Goal: Consume media (video, audio): Consume media (video, audio)

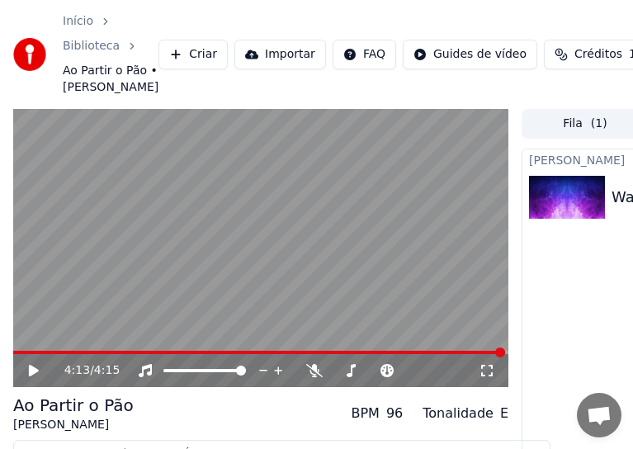
scroll to position [1291, 0]
click at [36, 377] on icon at bounding box center [34, 371] width 10 height 12
click at [265, 354] on span at bounding box center [260, 352] width 495 height 3
click at [35, 376] on icon at bounding box center [34, 371] width 8 height 10
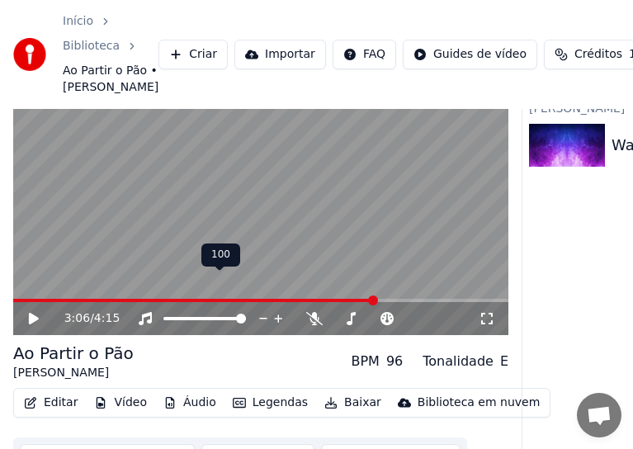
scroll to position [110, 0]
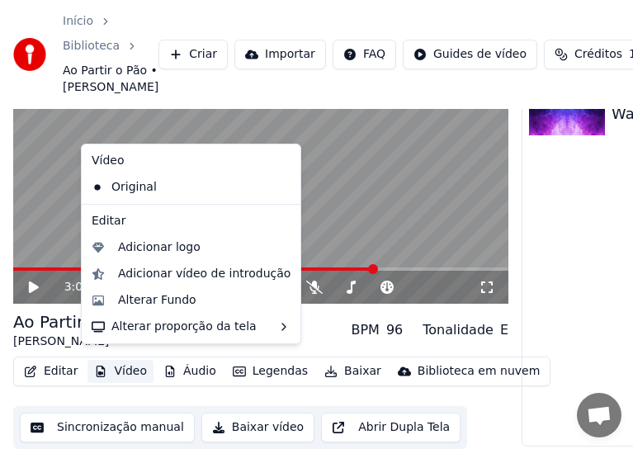
click at [119, 363] on button "Vídeo" at bounding box center [121, 371] width 66 height 23
click at [165, 297] on div "Alterar Fundo" at bounding box center [157, 300] width 78 height 17
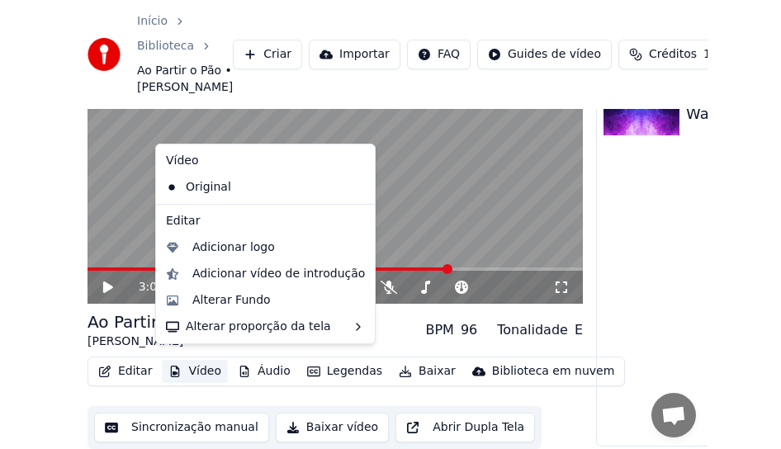
scroll to position [96, 0]
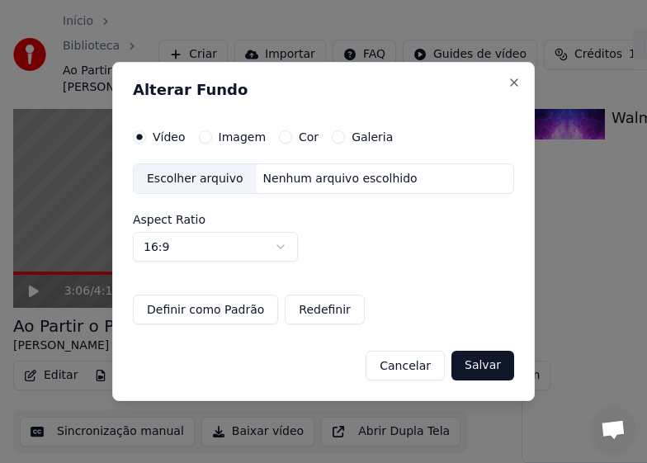
click at [181, 177] on div "Escolher arquivo" at bounding box center [195, 179] width 123 height 30
click at [493, 364] on button "Salvar" at bounding box center [483, 366] width 63 height 30
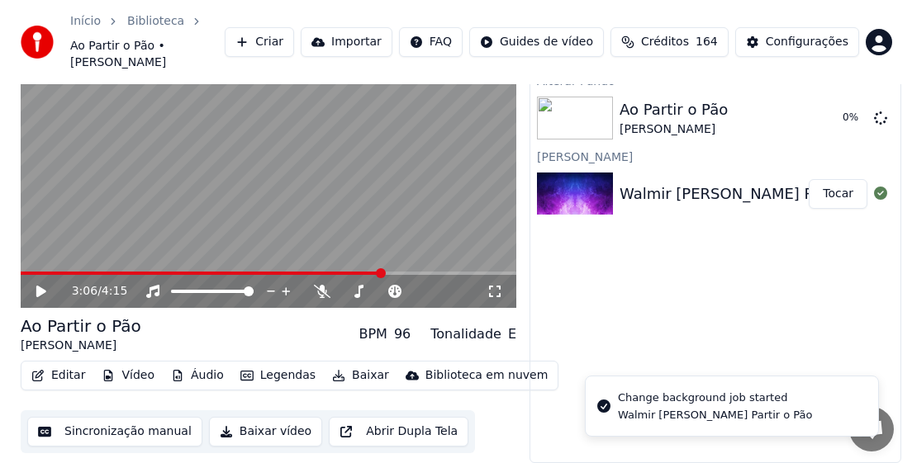
scroll to position [1231, 0]
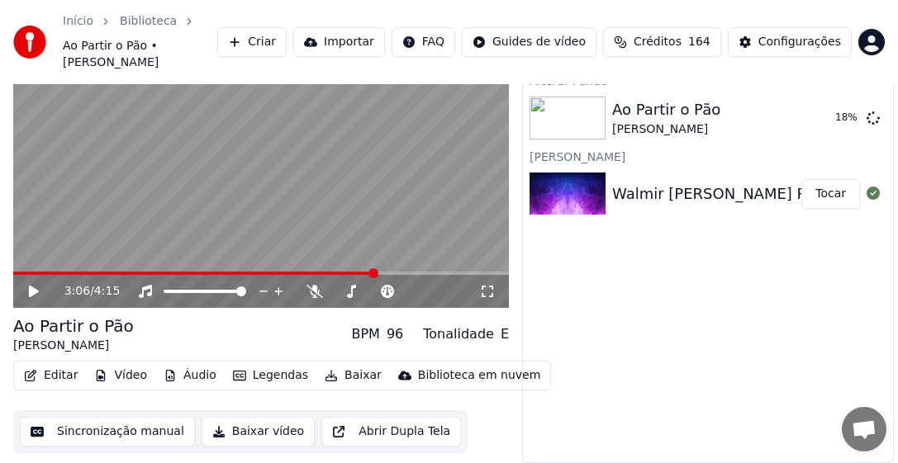
click at [372, 3] on div "Início Biblioteca Ao Partir o Pão • Walmir [PERSON_NAME] Importar FAQ Guides de…" at bounding box center [449, 42] width 898 height 84
click at [633, 115] on button "Tocar" at bounding box center [830, 118] width 59 height 30
click at [251, 427] on button "Baixar vídeo" at bounding box center [257, 432] width 113 height 30
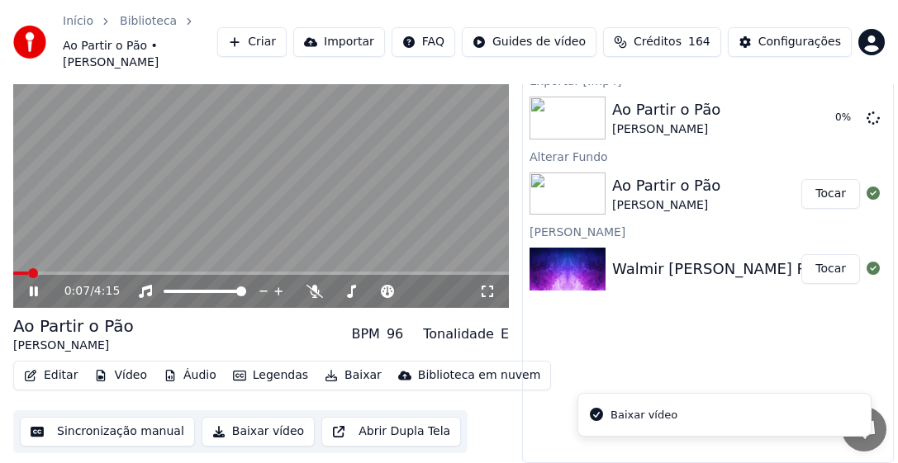
click at [90, 270] on video at bounding box center [260, 169] width 495 height 279
click at [36, 291] on icon at bounding box center [34, 292] width 10 height 12
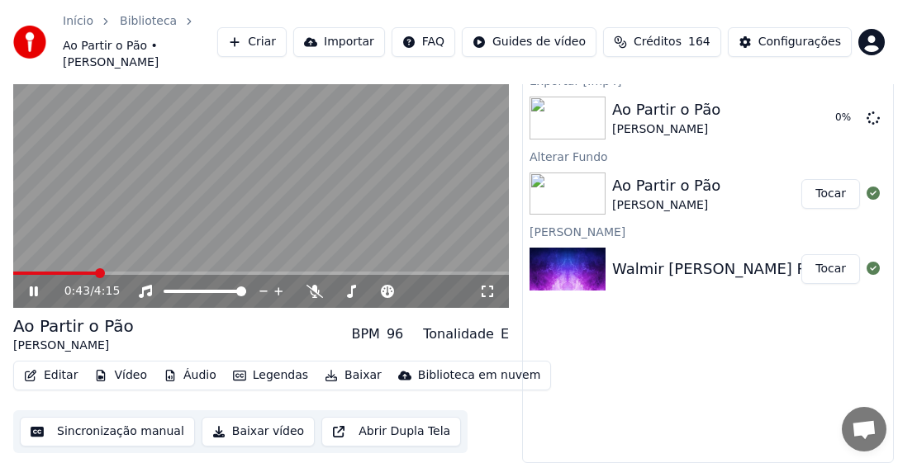
click at [105, 273] on span at bounding box center [100, 273] width 10 height 10
click at [306, 269] on span at bounding box center [306, 273] width 10 height 10
click at [31, 291] on icon at bounding box center [34, 292] width 8 height 10
click at [254, 41] on button "Criar" at bounding box center [251, 42] width 69 height 30
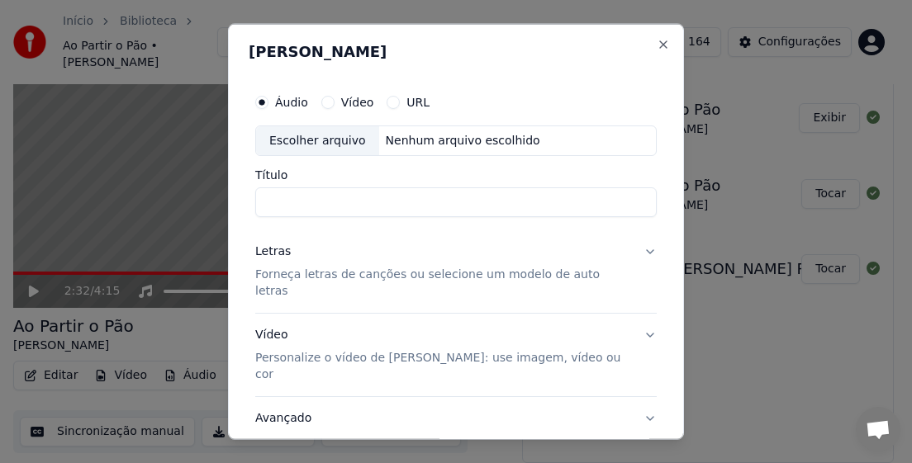
click at [320, 140] on div "Escolher arquivo" at bounding box center [317, 141] width 123 height 30
click at [302, 140] on div "Escolher arquivo" at bounding box center [317, 141] width 123 height 30
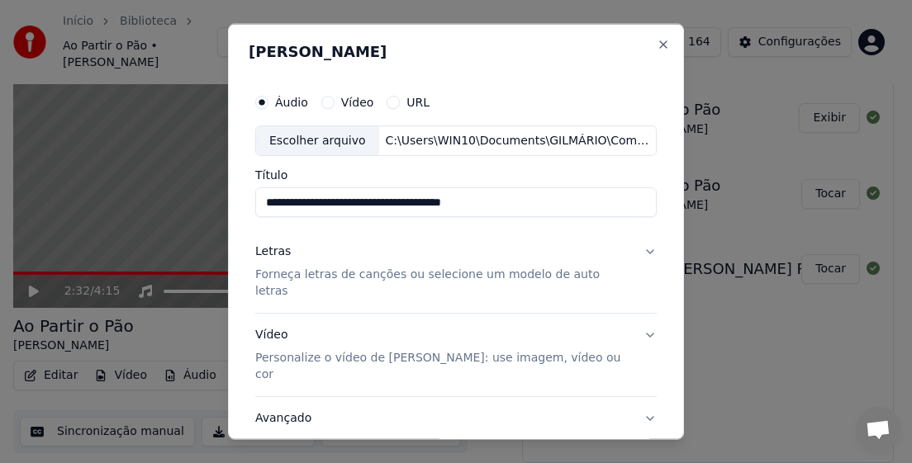
type input "**********"
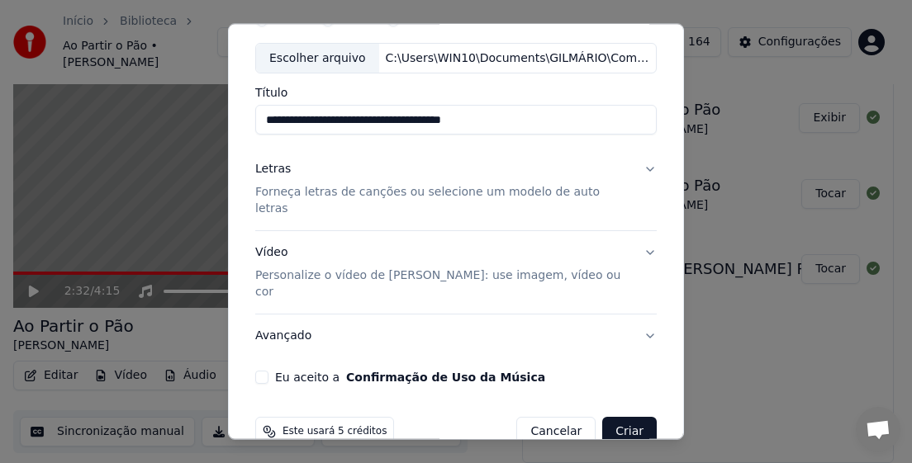
click at [374, 192] on p "Forneça letras de canções ou selecione um modelo de auto letras" at bounding box center [442, 200] width 375 height 33
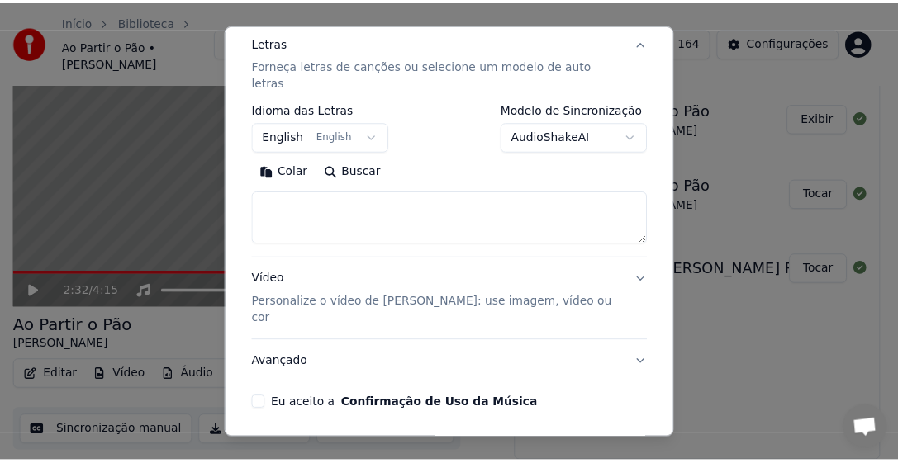
scroll to position [237, 0]
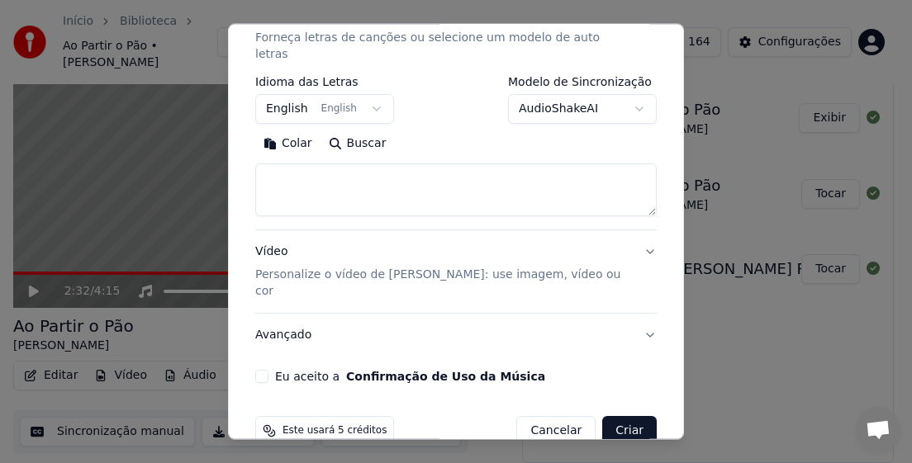
click at [538, 416] on button "Cancelar" at bounding box center [555, 431] width 79 height 30
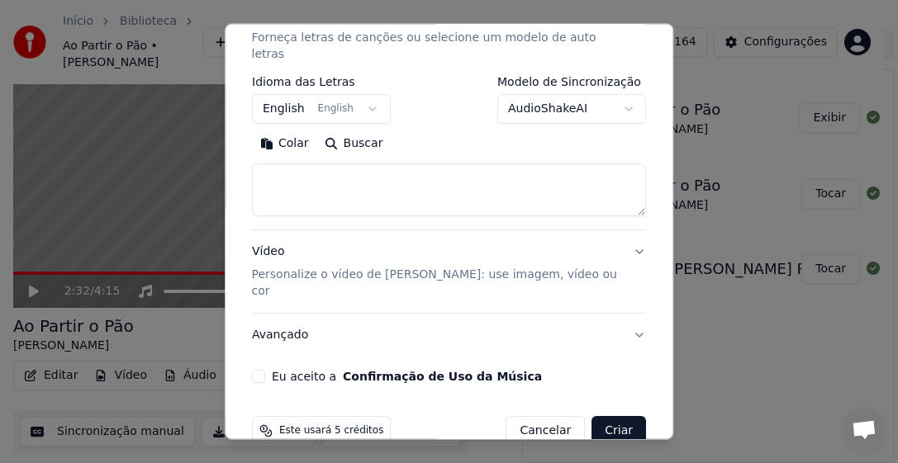
select select
